Goal: Task Accomplishment & Management: Manage account settings

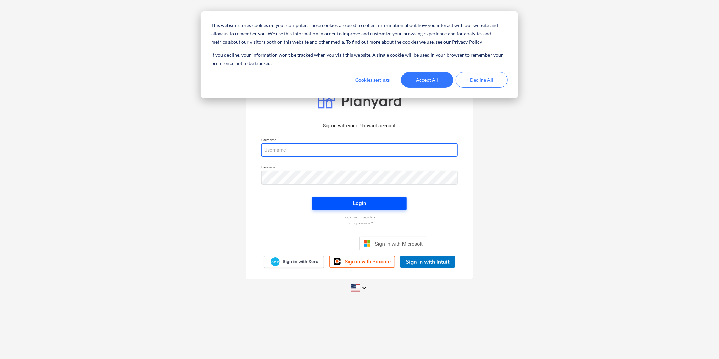
type input "[PERSON_NAME][EMAIL_ADDRESS][DOMAIN_NAME]"
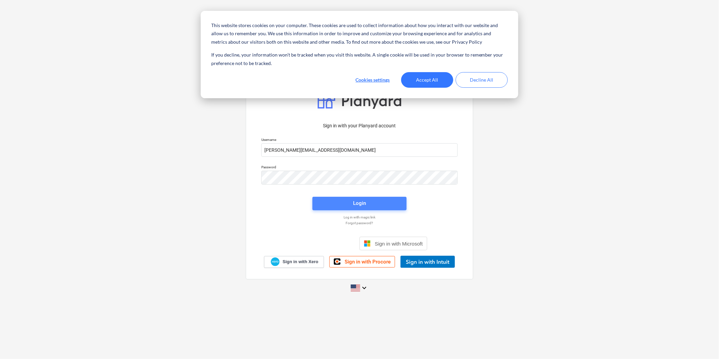
click at [340, 201] on div "Login" at bounding box center [359, 203] width 13 height 9
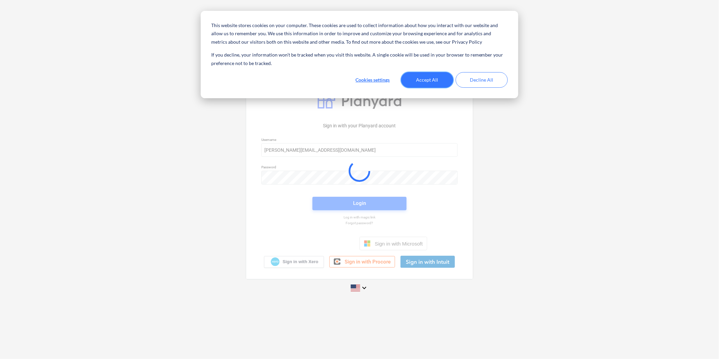
click at [340, 79] on button "Accept All" at bounding box center [427, 80] width 52 height 16
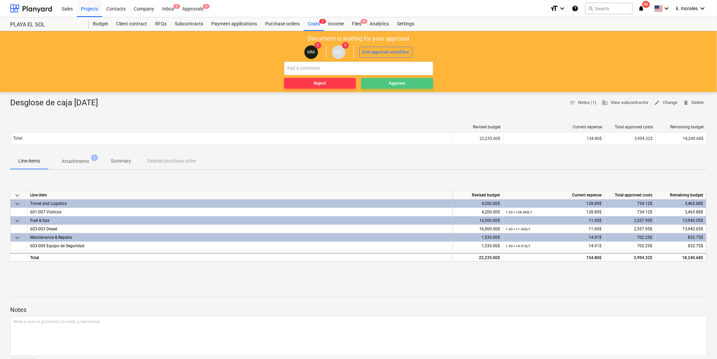
click at [340, 81] on div "Approve" at bounding box center [397, 84] width 16 height 8
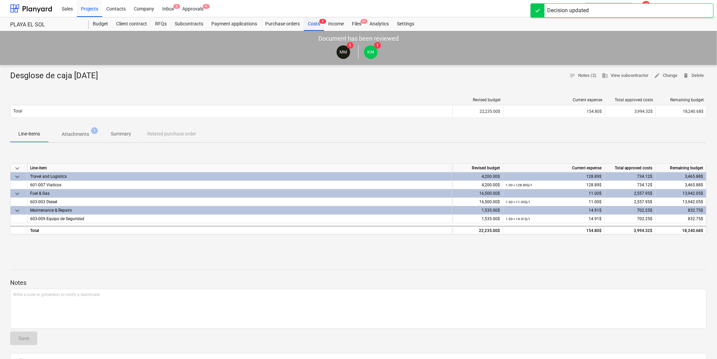
click at [312, 25] on div "Costs 3" at bounding box center [314, 24] width 20 height 14
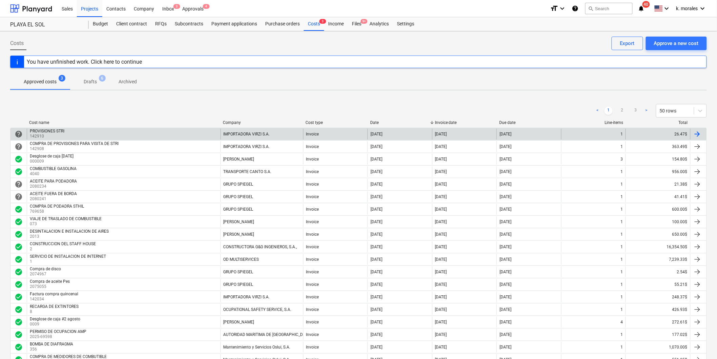
click at [100, 136] on div "PROVISIONES STRI 142910" at bounding box center [124, 134] width 194 height 11
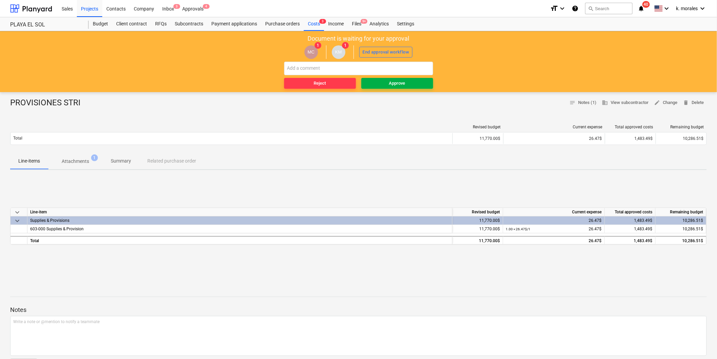
click at [340, 81] on span "Approve" at bounding box center [397, 84] width 66 height 8
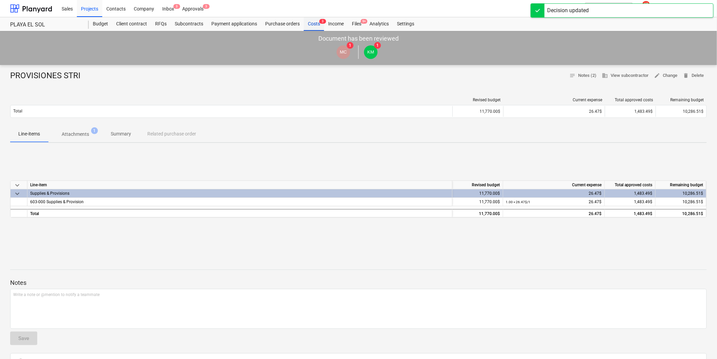
click at [307, 24] on div "Costs 3" at bounding box center [314, 24] width 20 height 14
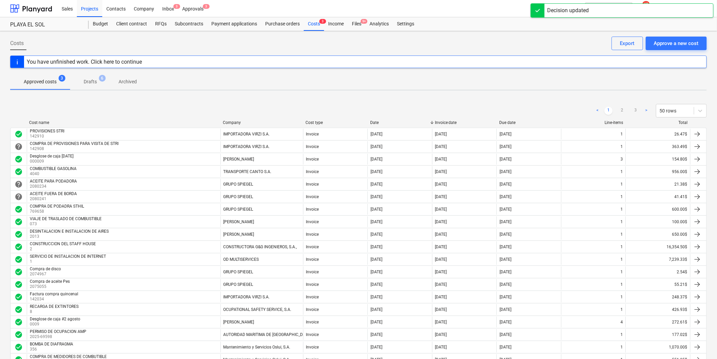
click at [62, 146] on div "COMPRA DE PROVISIONES PARA VISITA DE STRI" at bounding box center [74, 143] width 89 height 5
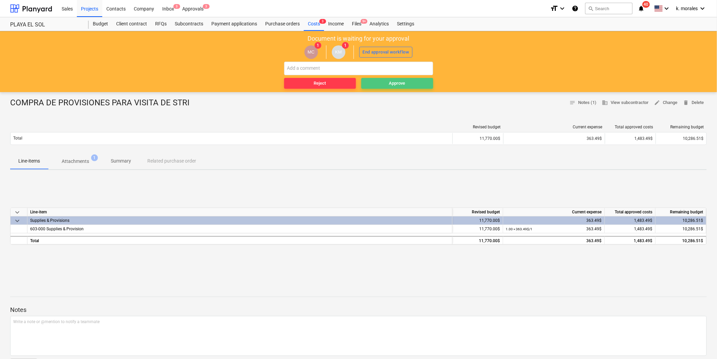
click at [340, 85] on div "Approve" at bounding box center [397, 84] width 16 height 8
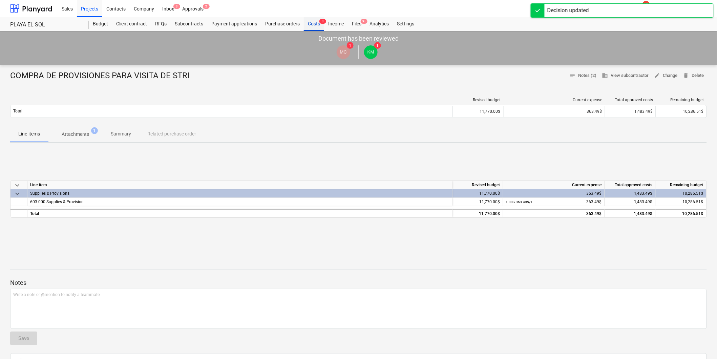
click at [313, 23] on div "Costs 3" at bounding box center [314, 24] width 20 height 14
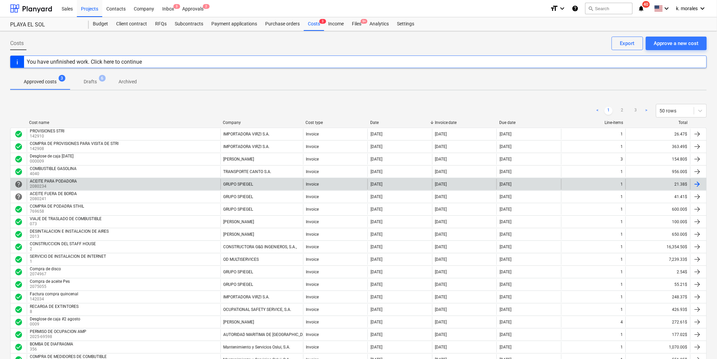
click at [68, 185] on p "2080234" at bounding box center [54, 187] width 48 height 6
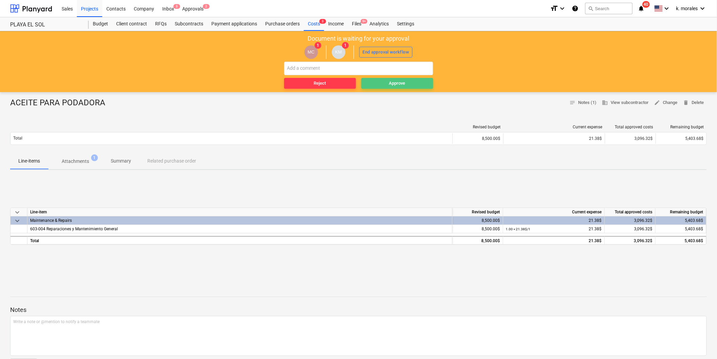
click at [340, 83] on div "Approve" at bounding box center [397, 84] width 16 height 8
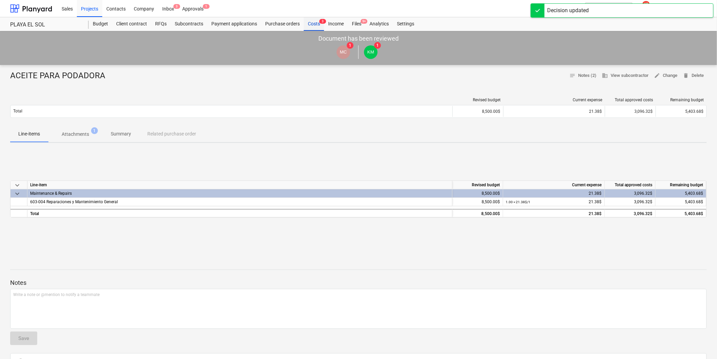
click at [319, 23] on span "3" at bounding box center [322, 21] width 7 height 5
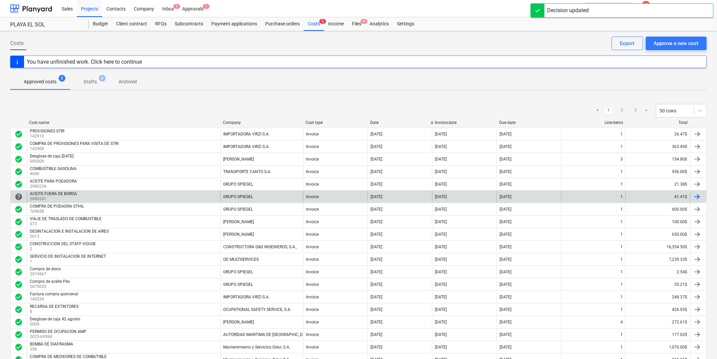
click at [73, 199] on p "2080241" at bounding box center [54, 199] width 48 height 6
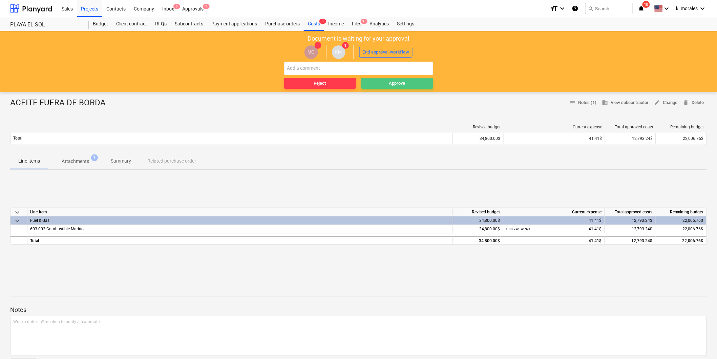
click at [340, 81] on span "Approve" at bounding box center [397, 84] width 66 height 8
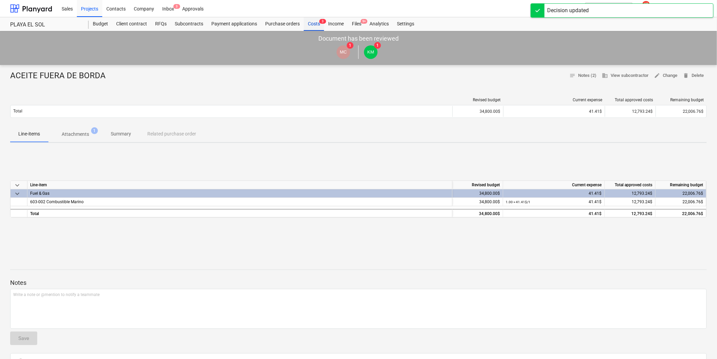
click at [308, 25] on div "Costs 3" at bounding box center [314, 24] width 20 height 14
